Goal: Task Accomplishment & Management: Manage account settings

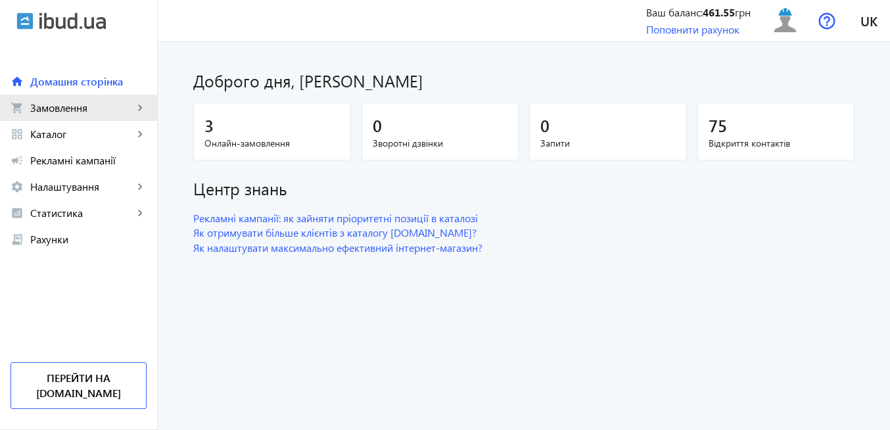
click at [91, 110] on span "Замовлення" at bounding box center [81, 107] width 103 height 13
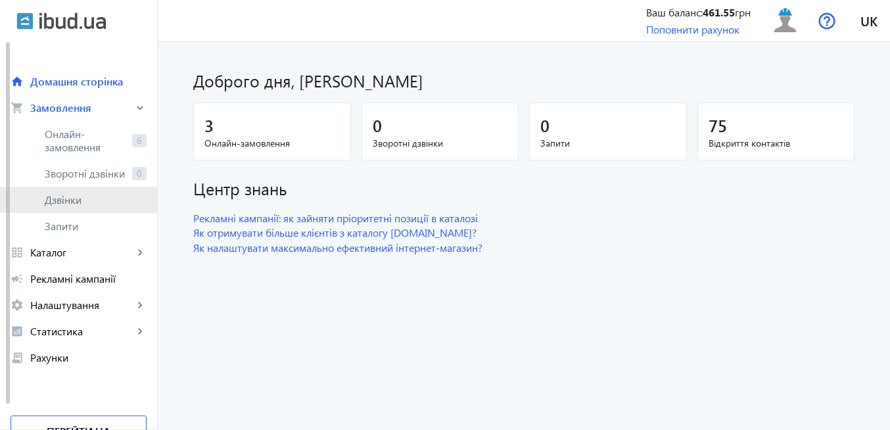
click at [99, 197] on span "Дзвінки" at bounding box center [96, 199] width 102 height 13
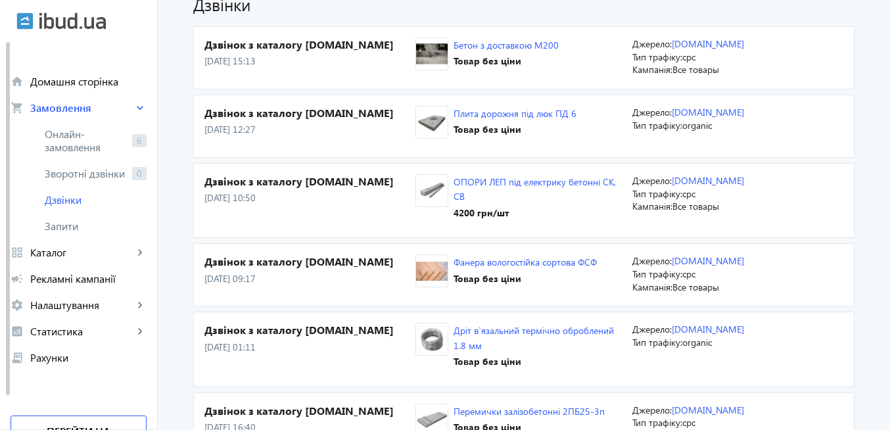
scroll to position [158, 0]
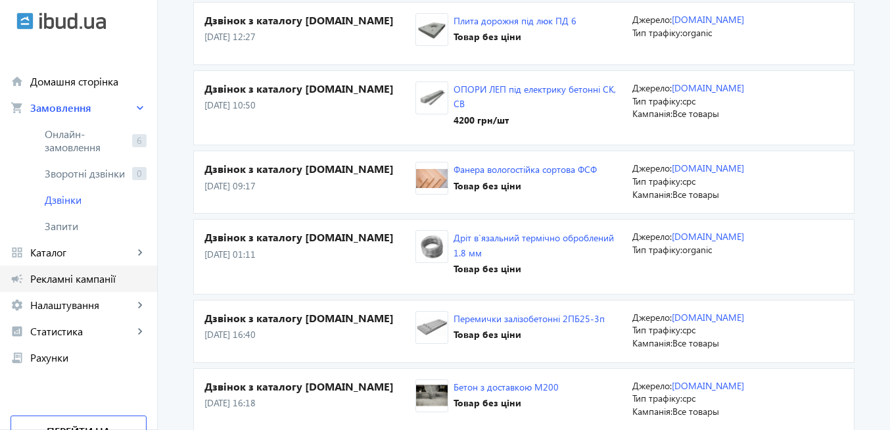
drag, startPoint x: 118, startPoint y: 283, endPoint x: 158, endPoint y: 281, distance: 40.1
click at [116, 283] on span "Рекламні кампанії" at bounding box center [88, 278] width 116 height 13
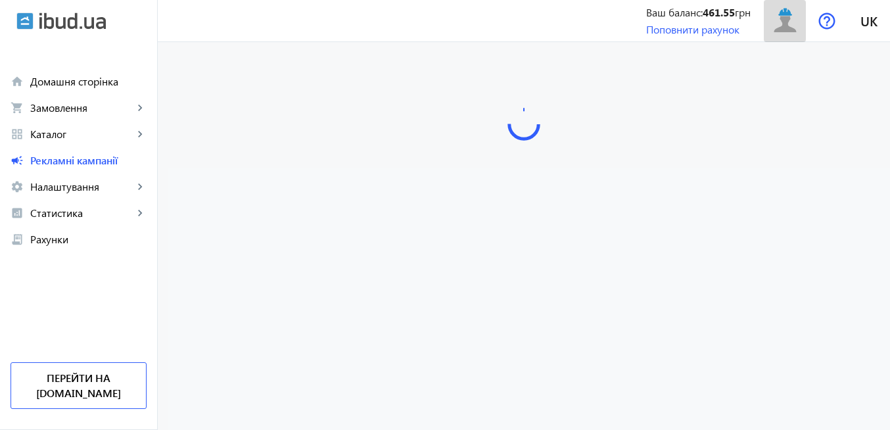
click at [790, 20] on img at bounding box center [786, 21] width 30 height 30
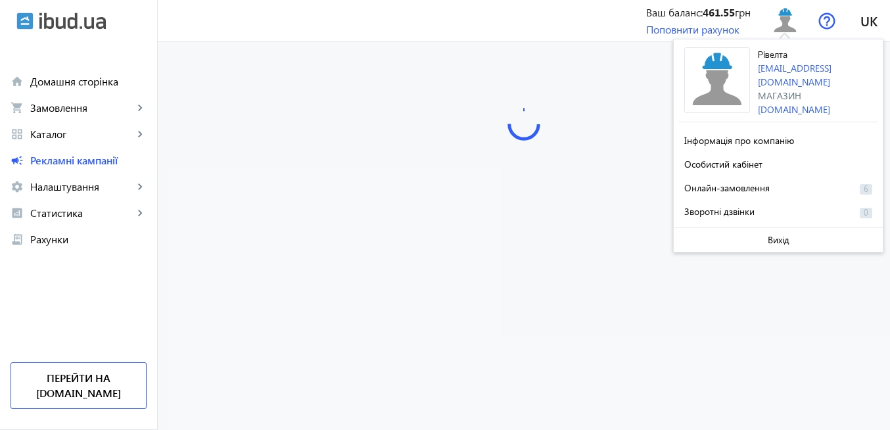
click at [642, 61] on div at bounding box center [524, 283] width 732 height 483
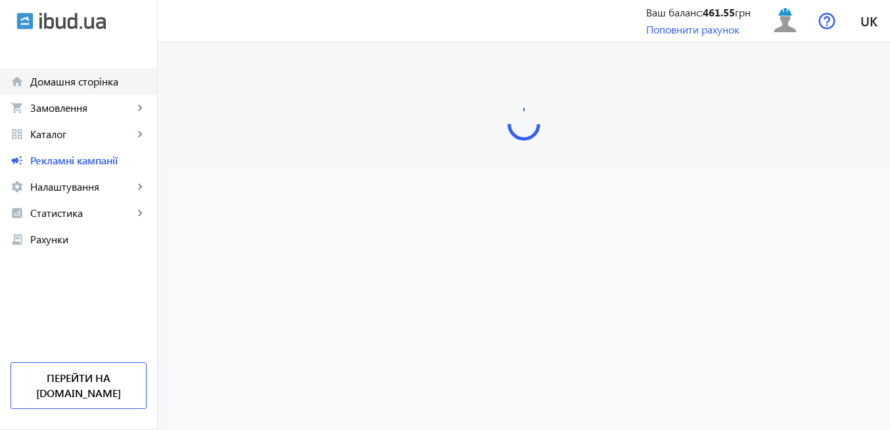
click at [70, 85] on span "Домашня сторінка" at bounding box center [88, 81] width 116 height 13
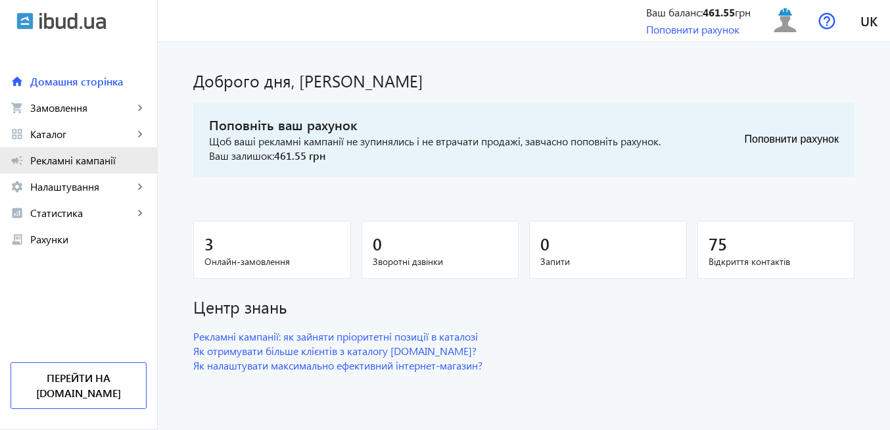
click at [55, 163] on span "Рекламні кампанії" at bounding box center [88, 160] width 116 height 13
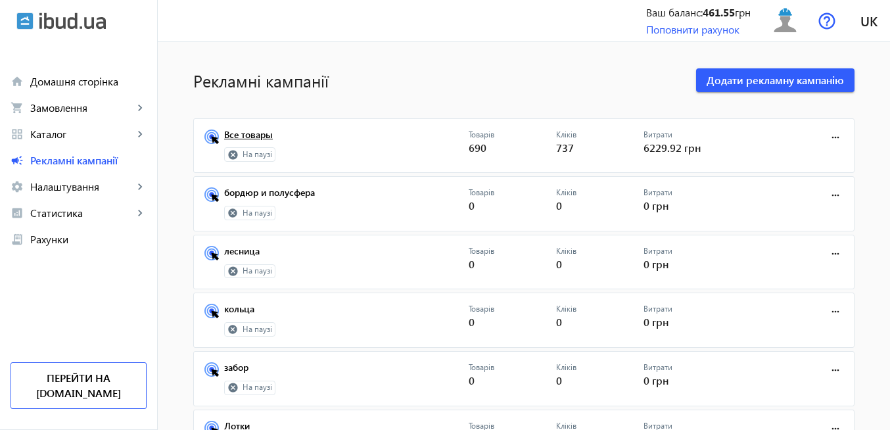
click at [258, 135] on link "Все товары" at bounding box center [346, 139] width 245 height 18
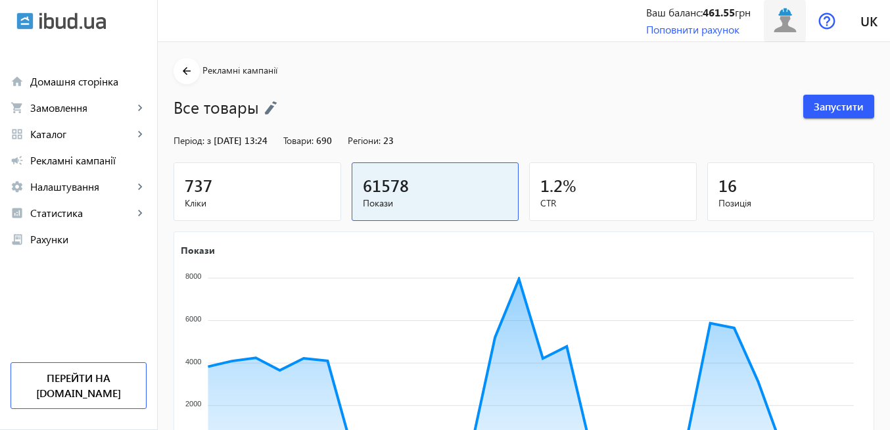
click at [780, 28] on img at bounding box center [786, 21] width 30 height 30
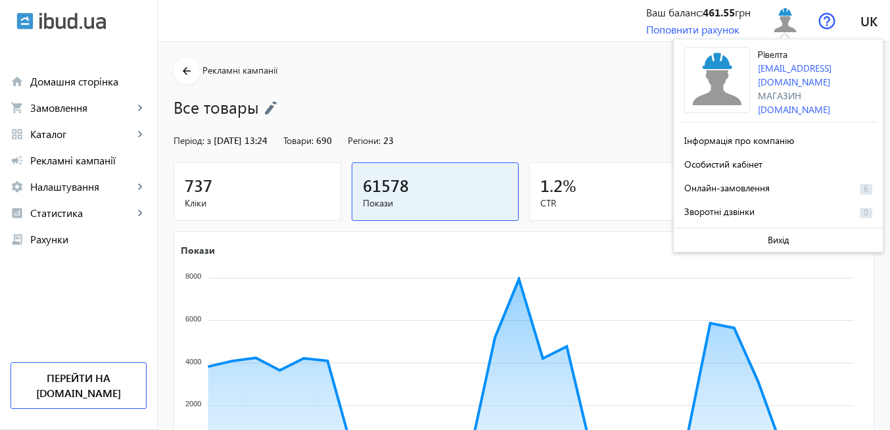
click at [578, 77] on section "arrow_back Рекламні кампанії Все товары Запустити" at bounding box center [524, 88] width 701 height 60
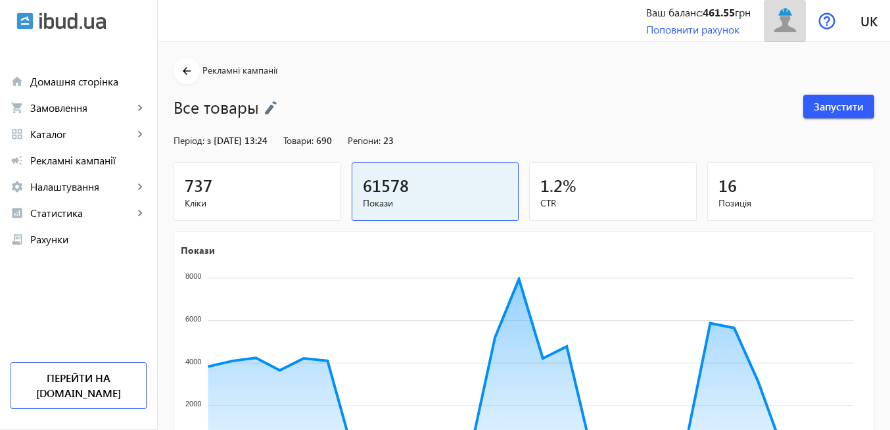
click at [783, 26] on img at bounding box center [786, 21] width 30 height 30
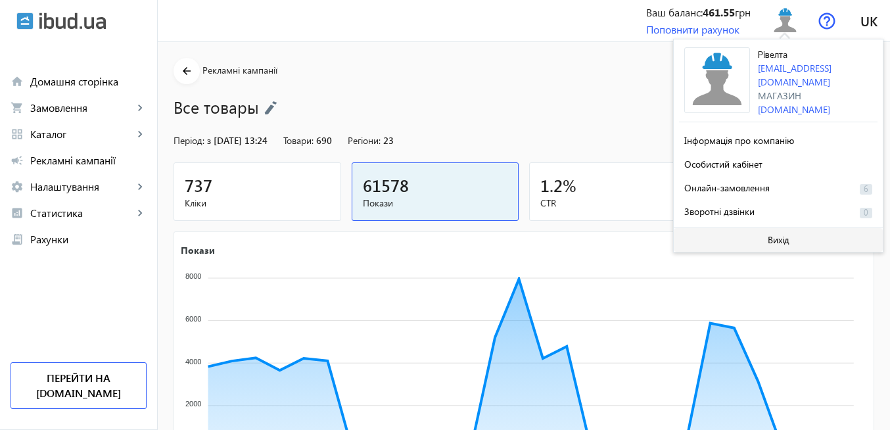
click at [792, 242] on span at bounding box center [778, 240] width 209 height 32
